Goal: Transaction & Acquisition: Purchase product/service

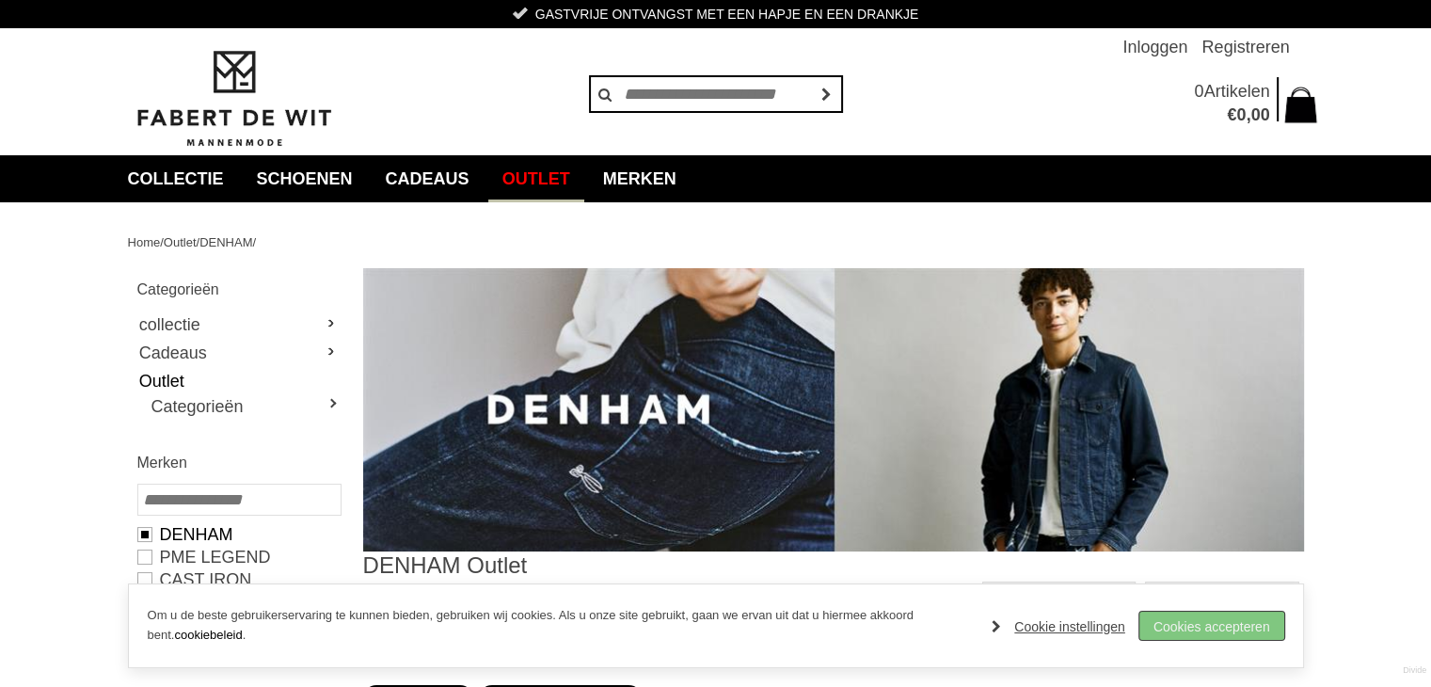
click at [1219, 620] on link "Cookies accepteren" at bounding box center [1211, 625] width 145 height 28
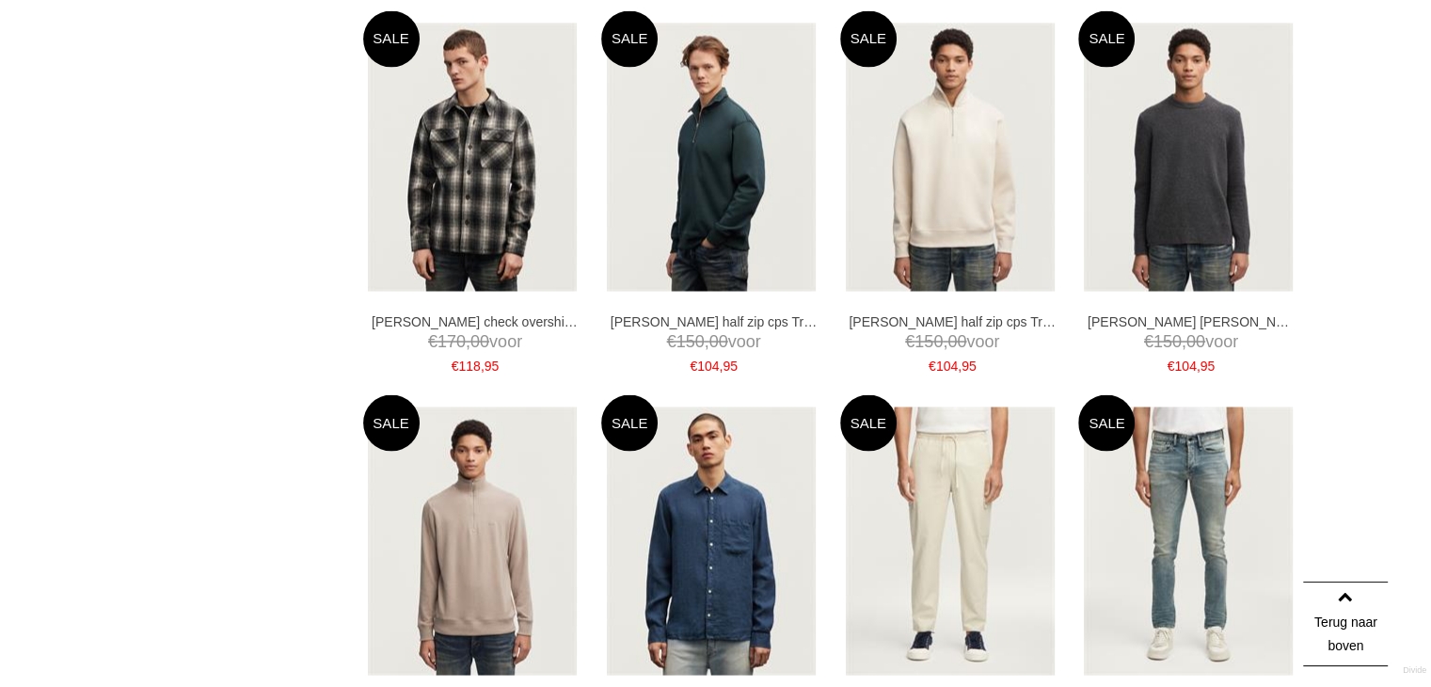
scroll to position [3732, 0]
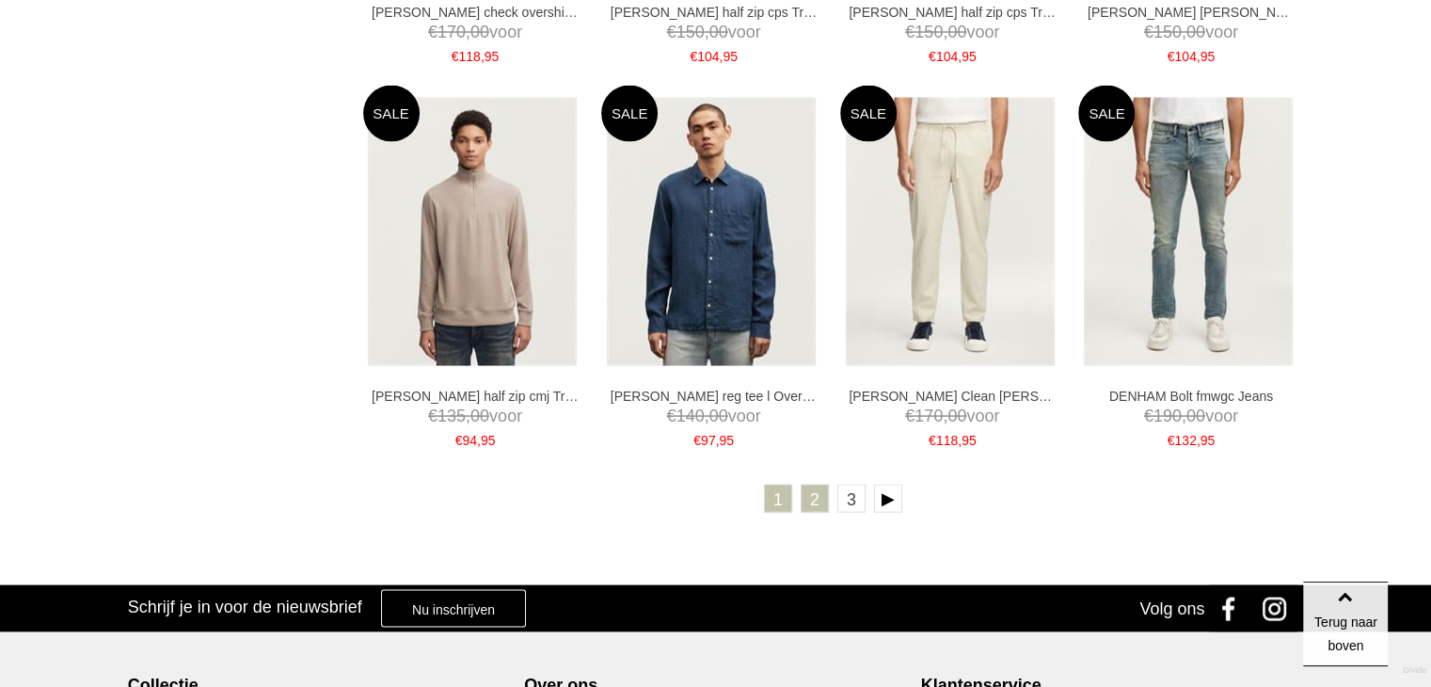
click at [818, 498] on link "2" at bounding box center [814, 498] width 28 height 28
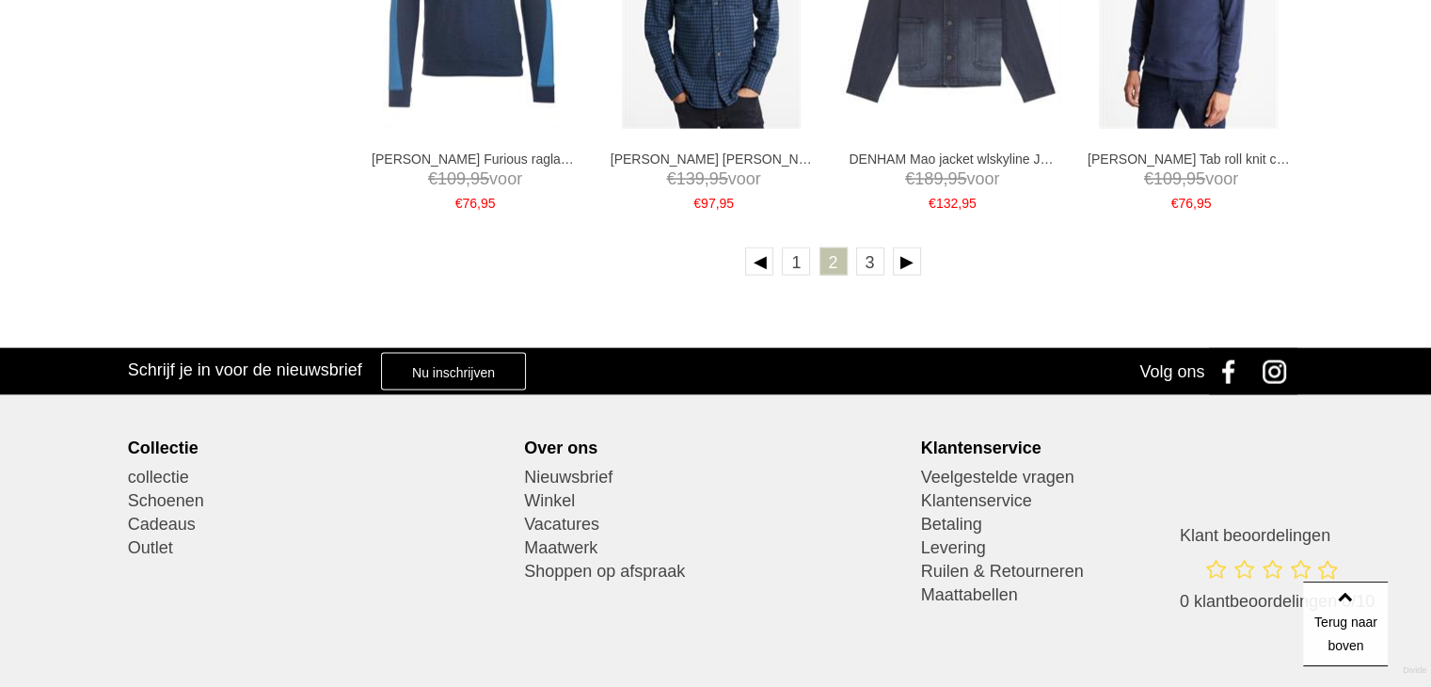
scroll to position [3948, 0]
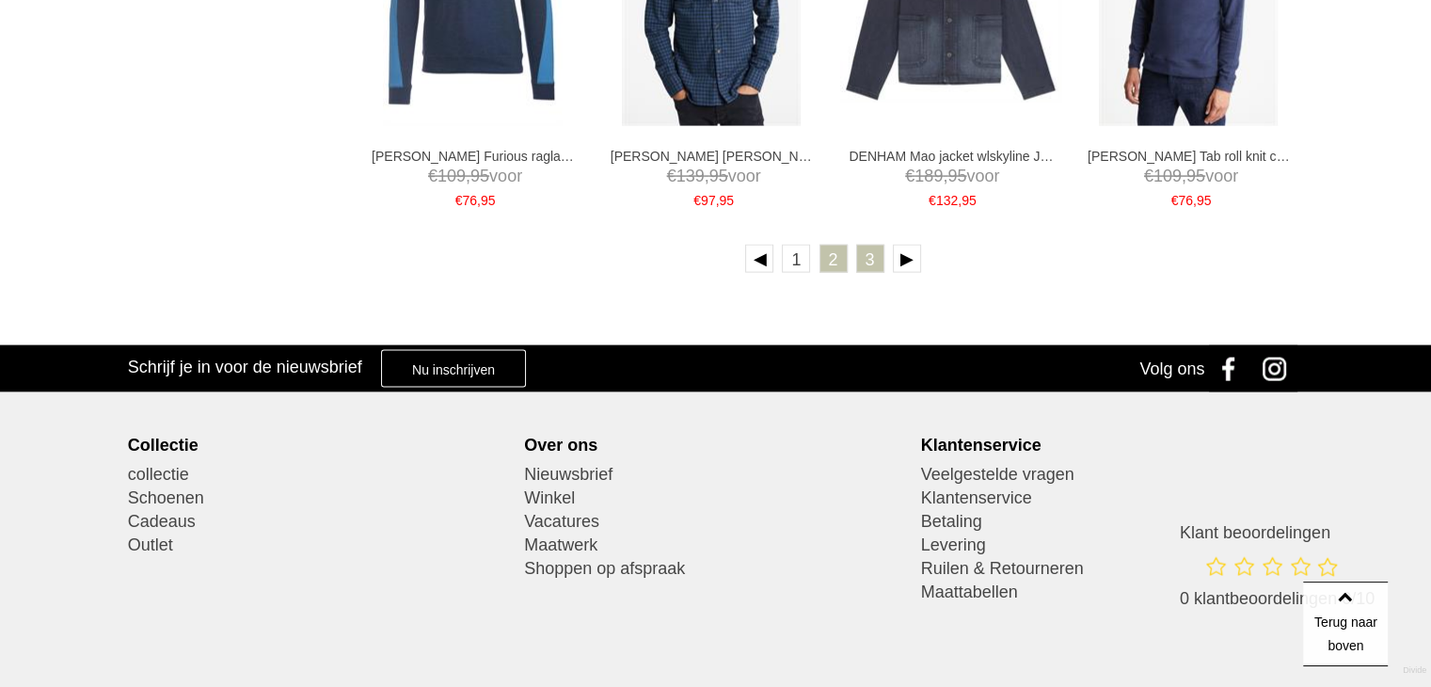
click at [866, 257] on link "3" at bounding box center [870, 259] width 28 height 28
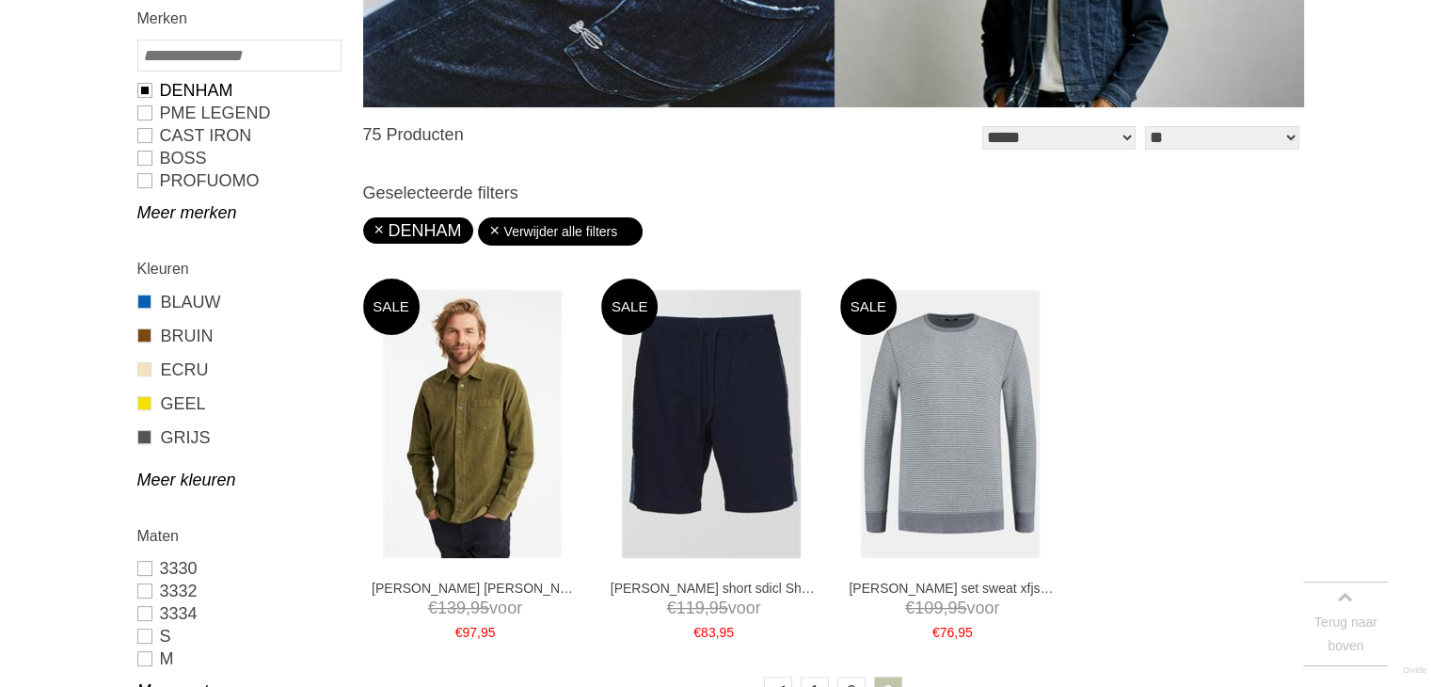
scroll to position [483, 0]
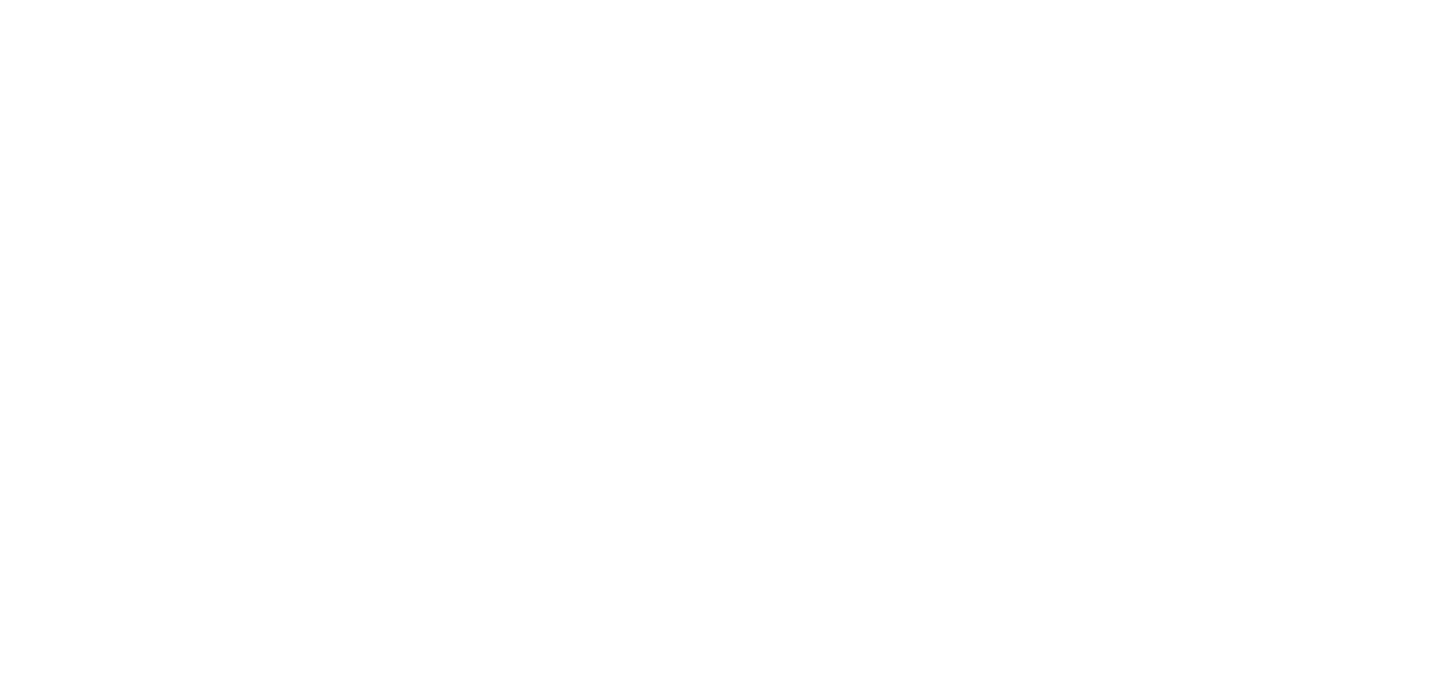
scroll to position [3948, 0]
